Goal: Navigation & Orientation: Find specific page/section

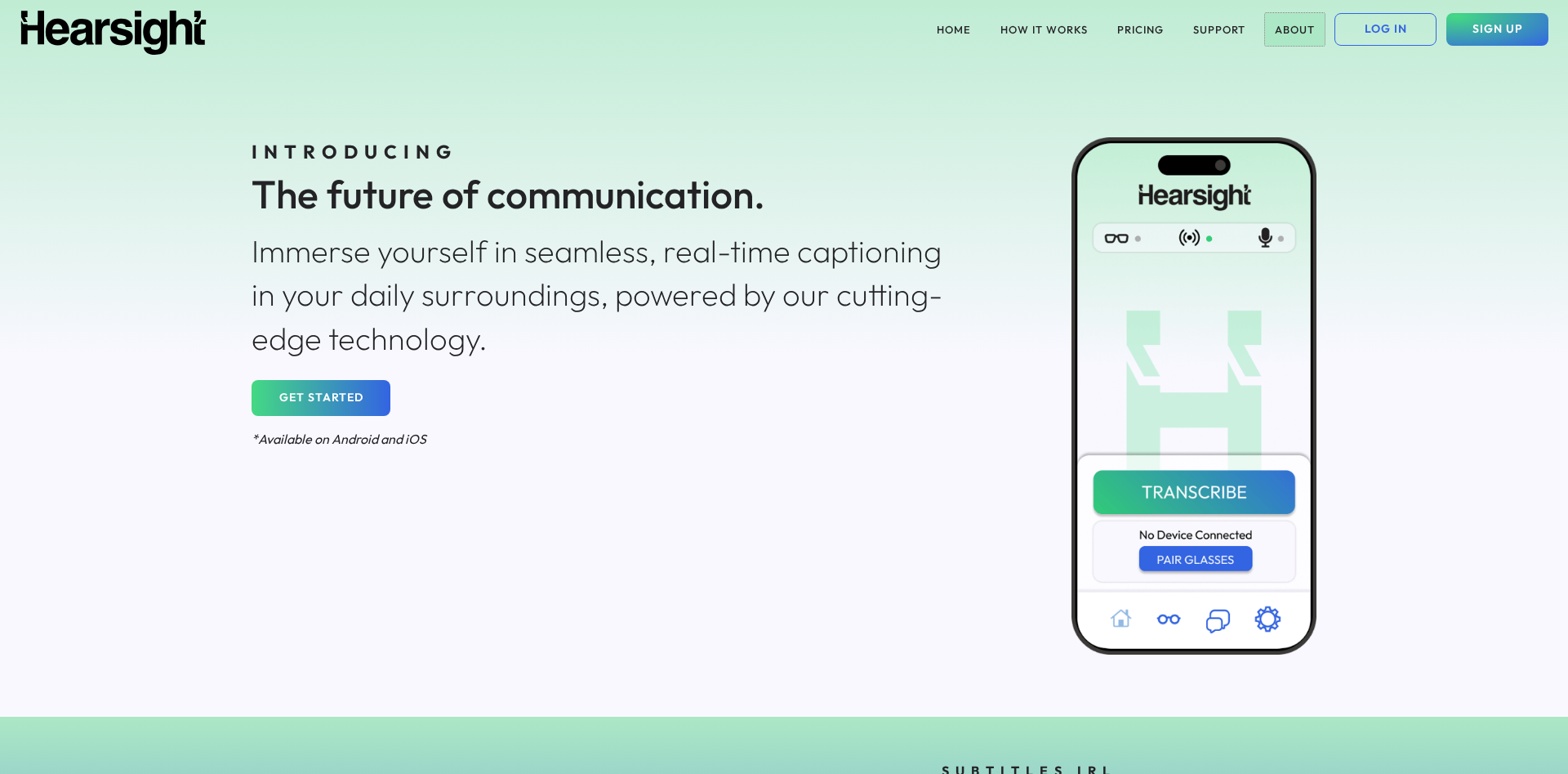
click at [1285, 26] on button "ABOUT" at bounding box center [1295, 29] width 60 height 32
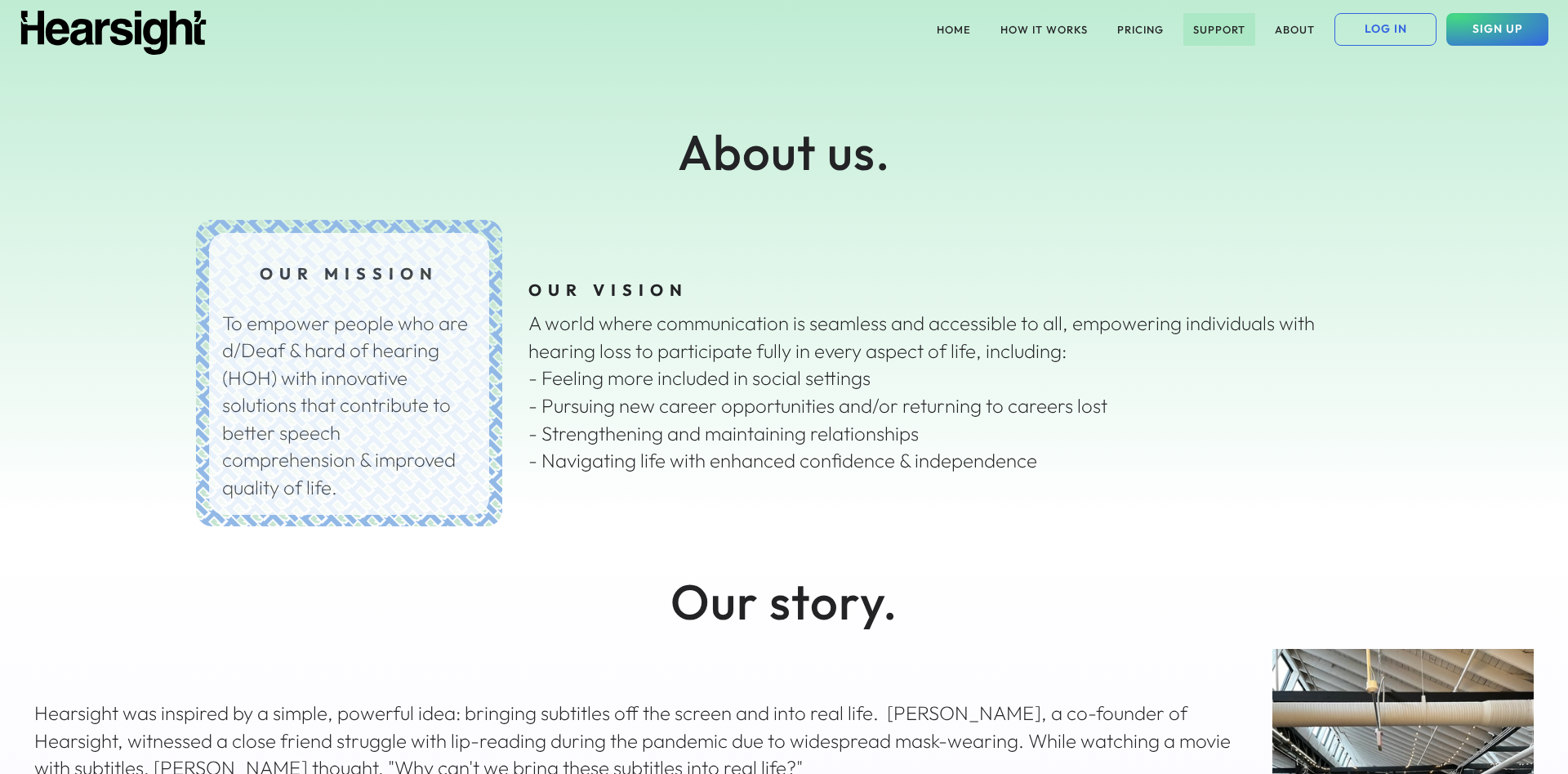
click at [1199, 23] on button "SUPPORT" at bounding box center [1219, 29] width 72 height 32
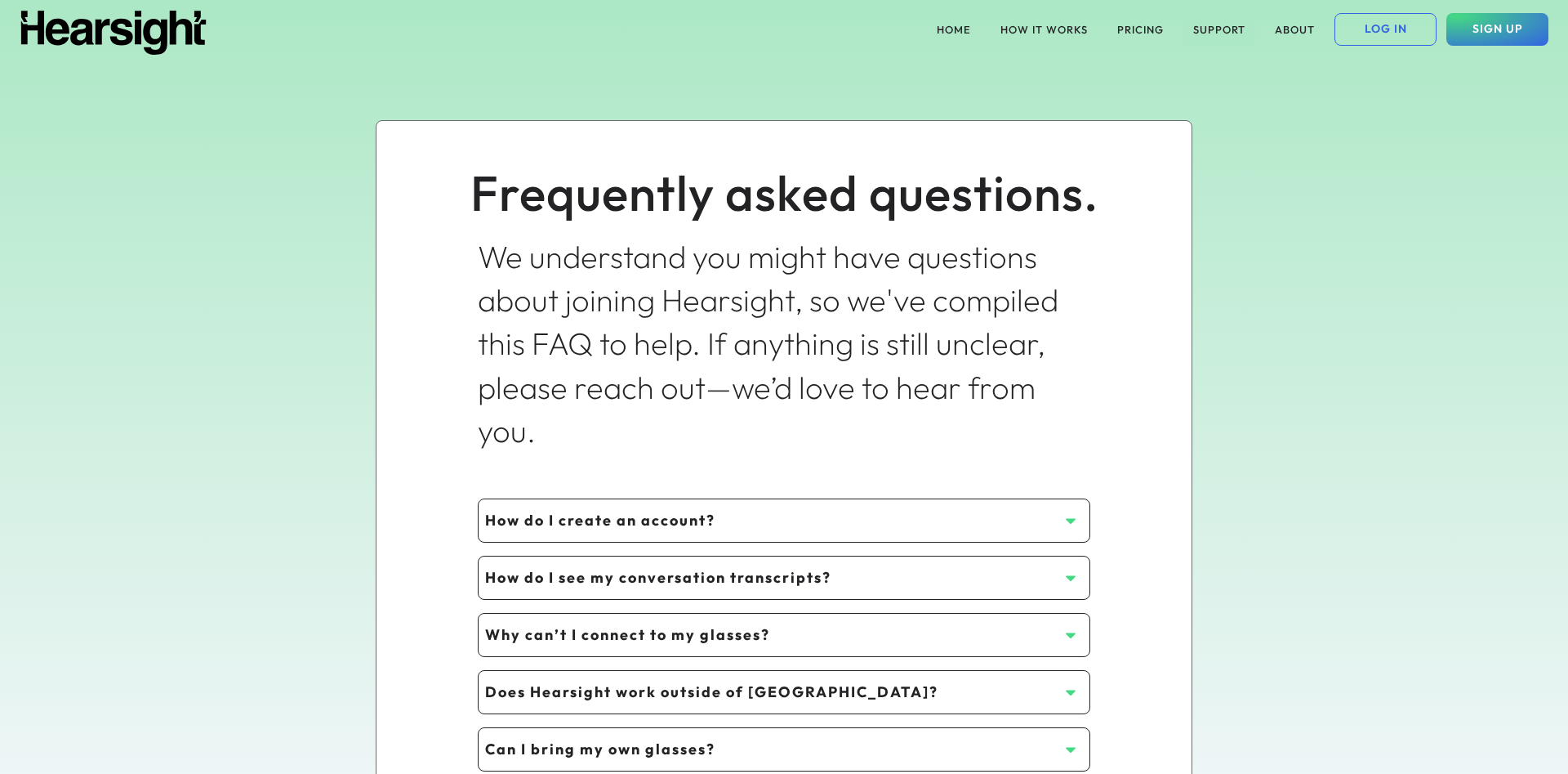
click at [1224, 24] on button "SUPPORT" at bounding box center [1219, 29] width 72 height 32
click at [1215, 29] on button "SUPPORT" at bounding box center [1219, 29] width 72 height 32
click at [1142, 29] on button "PRICING" at bounding box center [1140, 29] width 66 height 32
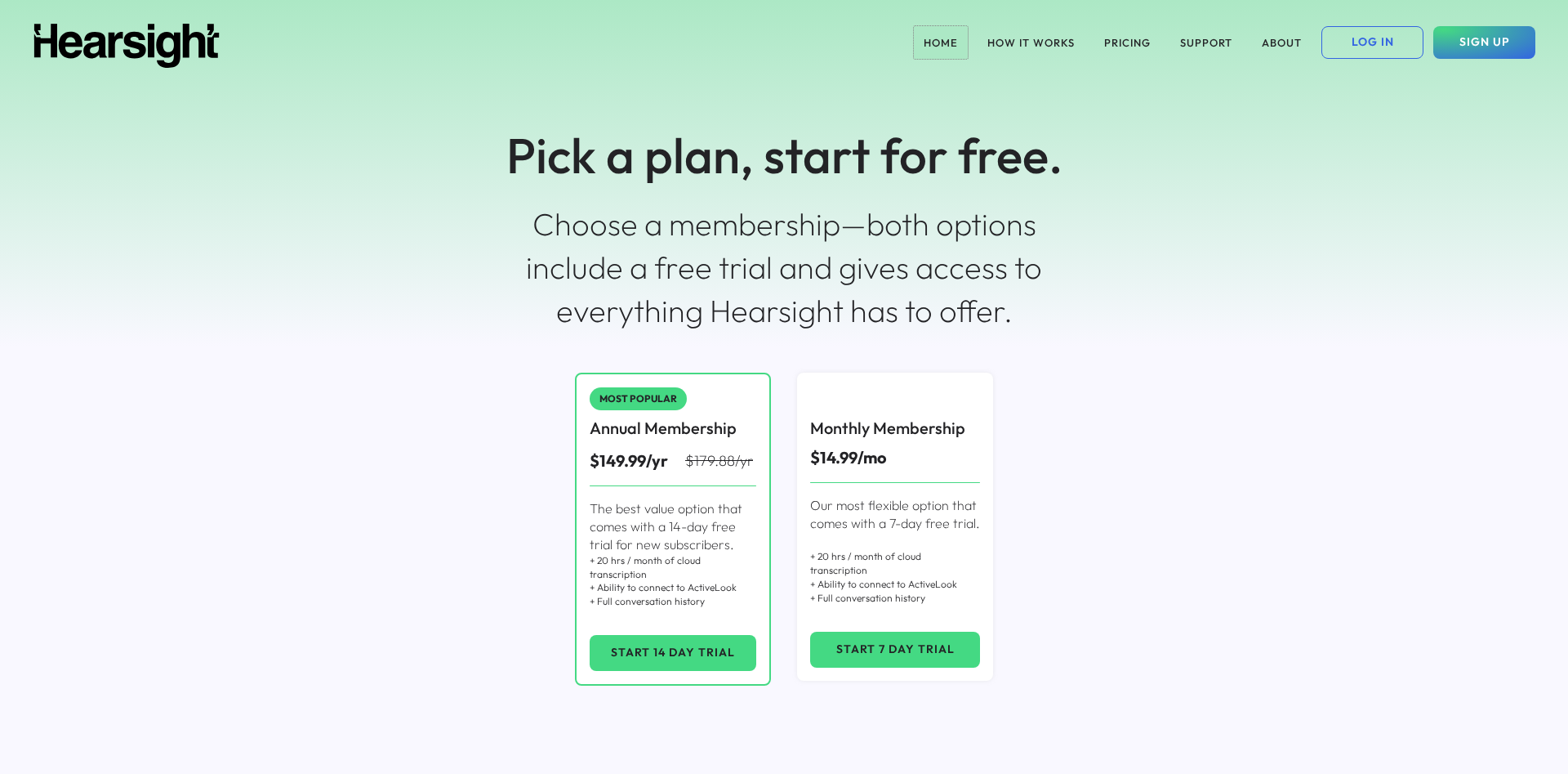
click at [947, 41] on button "HOME" at bounding box center [941, 42] width 54 height 32
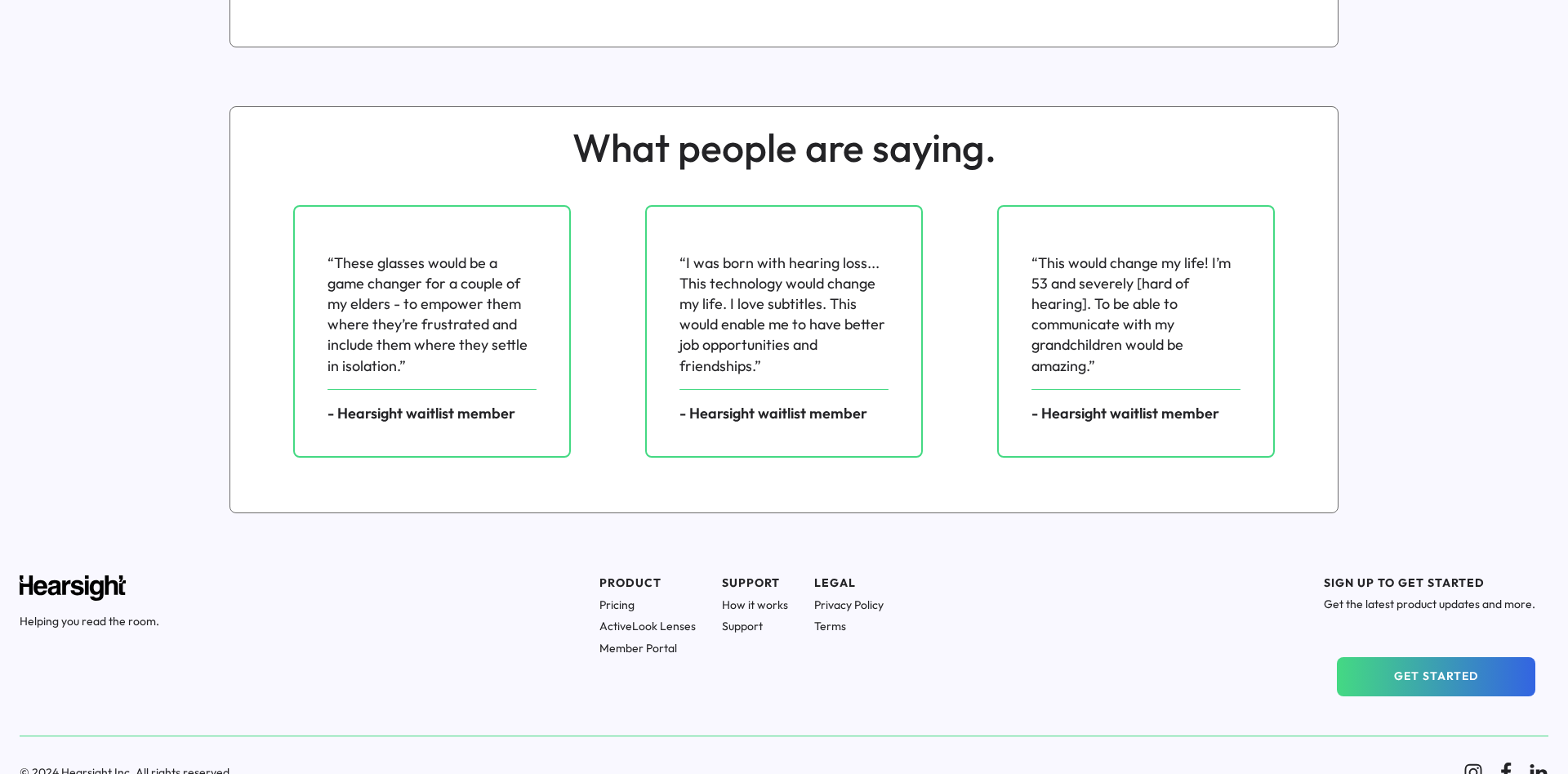
scroll to position [2144, 0]
